Goal: Task Accomplishment & Management: Use online tool/utility

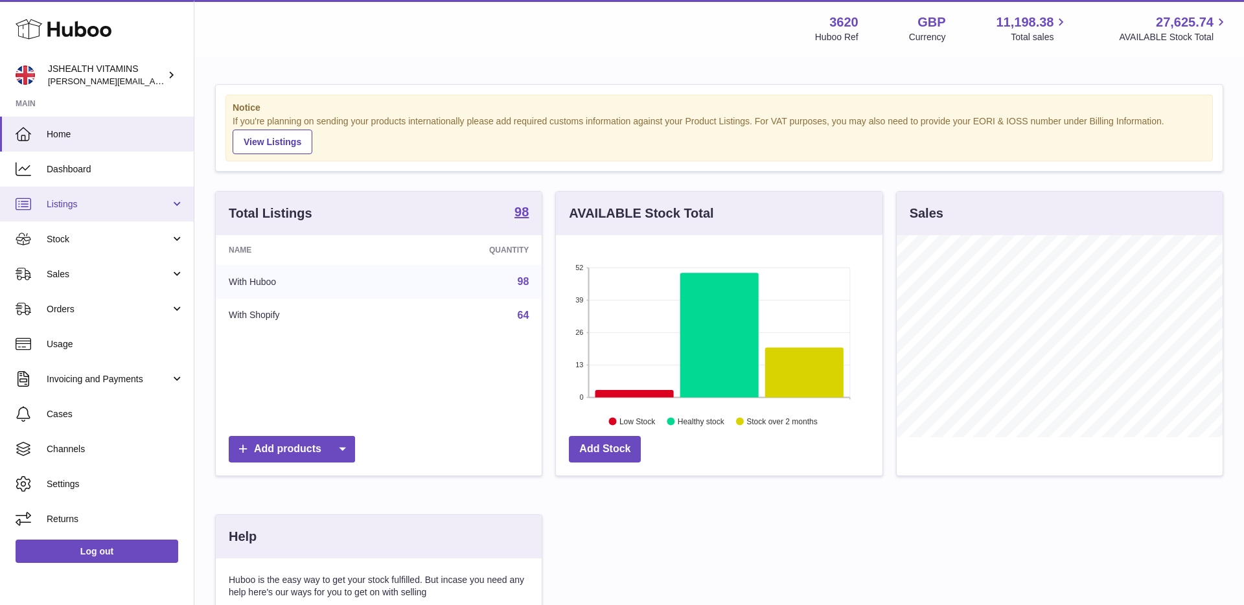
click at [83, 212] on link "Listings" at bounding box center [97, 204] width 194 height 35
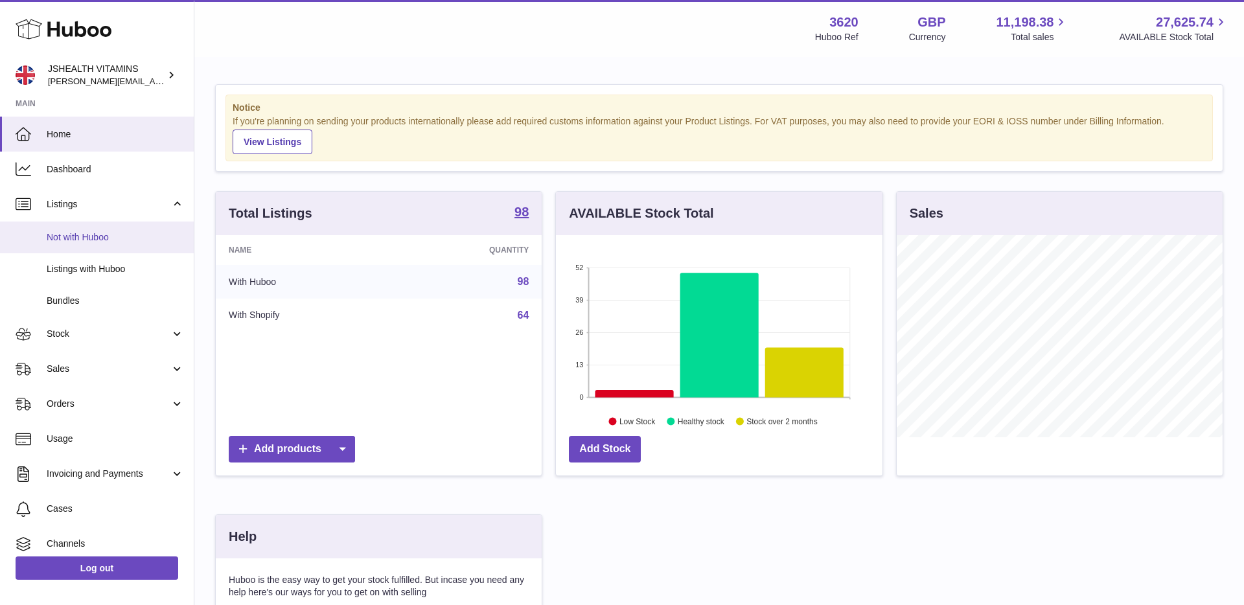
click at [83, 238] on span "Not with Huboo" at bounding box center [115, 237] width 137 height 12
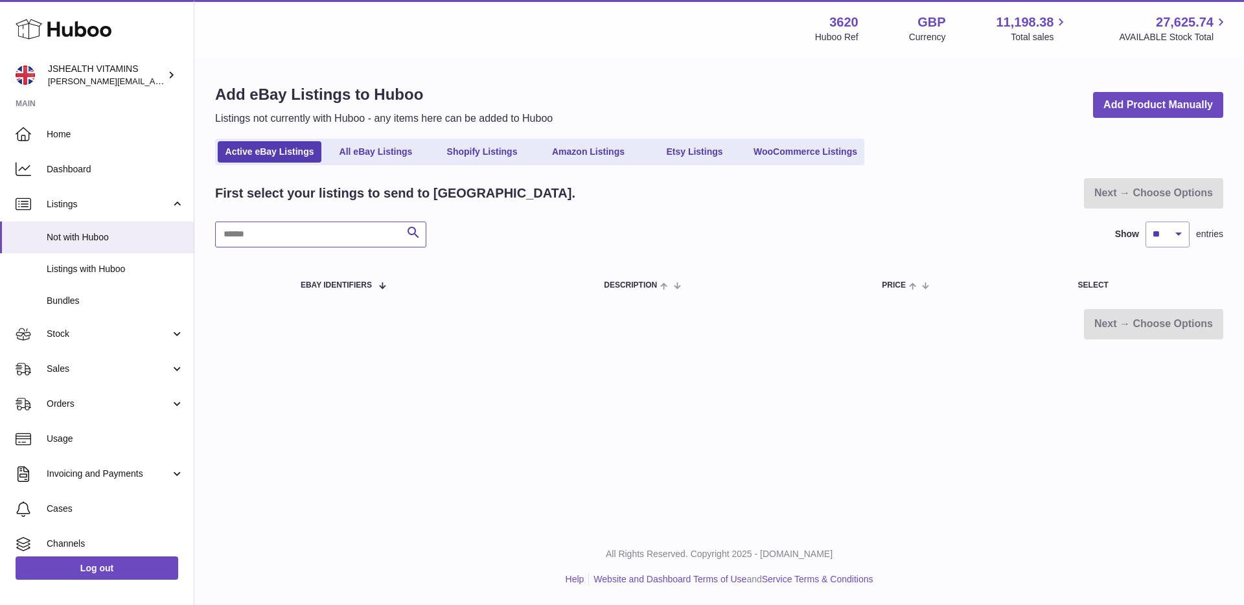
click at [259, 237] on input "text" at bounding box center [320, 235] width 211 height 26
type input "*********"
